Goal: Find contact information: Find contact information

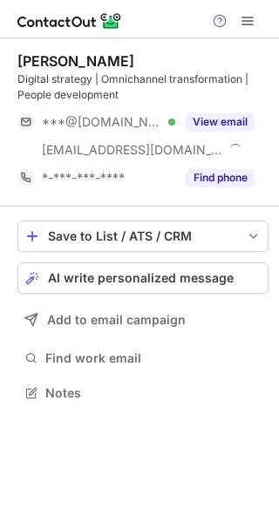
scroll to position [380, 279]
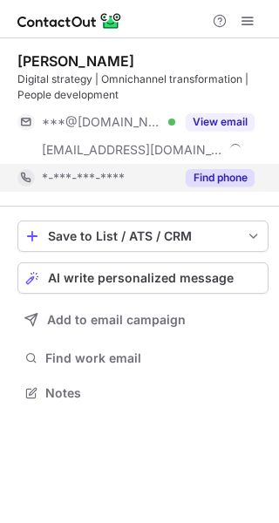
click at [213, 177] on button "Find phone" at bounding box center [220, 177] width 69 height 17
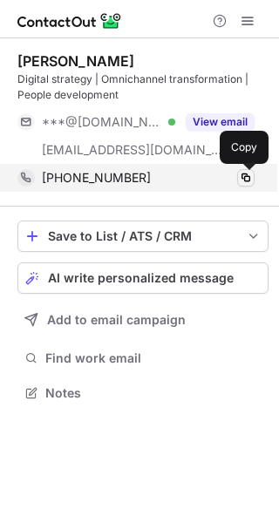
click at [245, 177] on span at bounding box center [246, 178] width 14 height 14
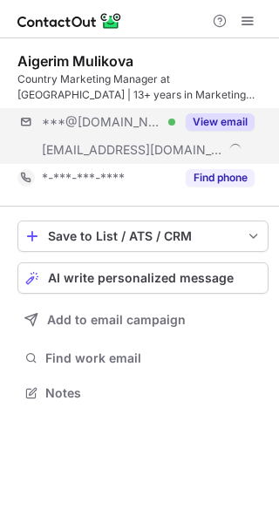
scroll to position [380, 279]
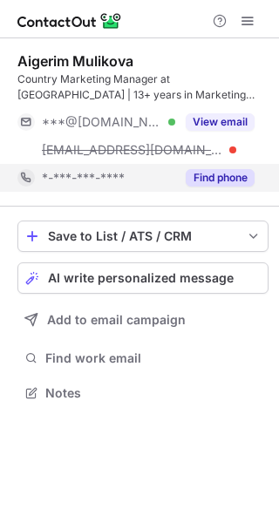
click at [226, 183] on button "Find phone" at bounding box center [220, 177] width 69 height 17
